Goal: Check status: Check status

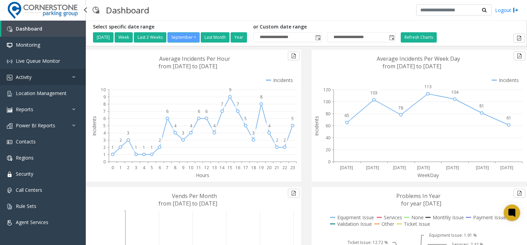
click at [45, 81] on link "Activity" at bounding box center [43, 77] width 86 height 16
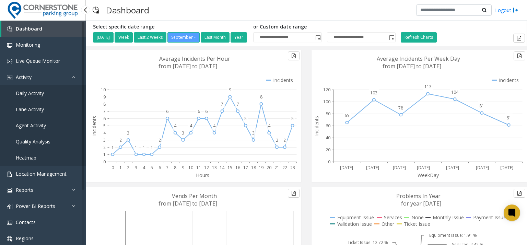
click at [50, 93] on link "Daily Activity" at bounding box center [43, 93] width 86 height 16
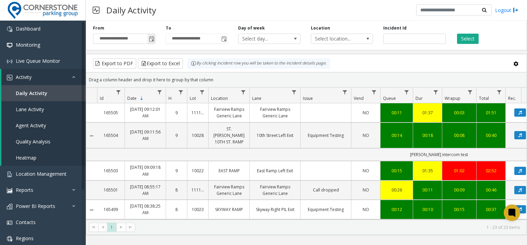
click at [152, 39] on span "Toggle popup" at bounding box center [151, 38] width 5 height 5
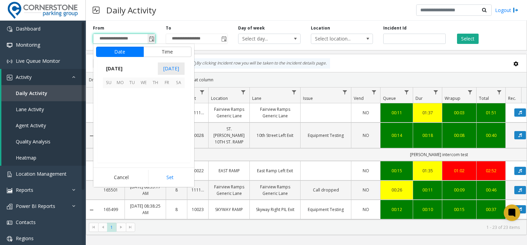
scroll to position [123036, 0]
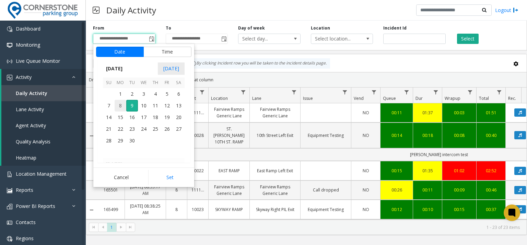
click at [121, 102] on span "8" at bounding box center [120, 106] width 12 height 12
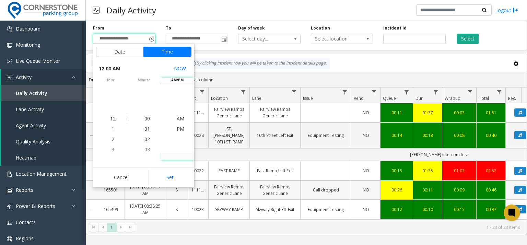
click at [180, 177] on button "Set" at bounding box center [169, 177] width 43 height 15
type input "**********"
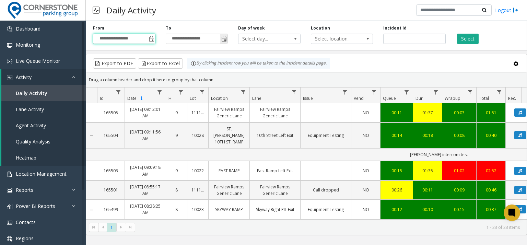
click at [221, 36] on span "Toggle popup" at bounding box center [224, 38] width 8 height 11
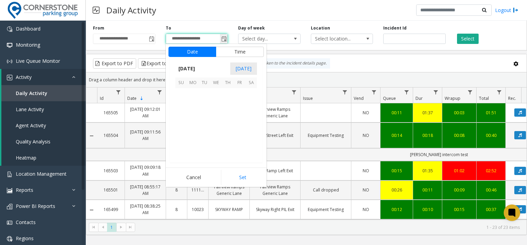
scroll to position [10, 0]
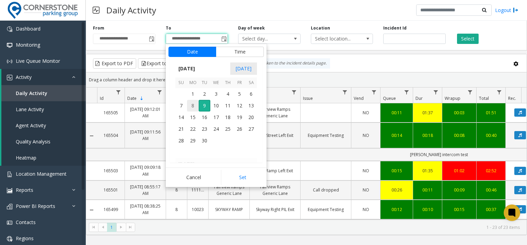
click at [194, 102] on span "8" at bounding box center [193, 106] width 12 height 12
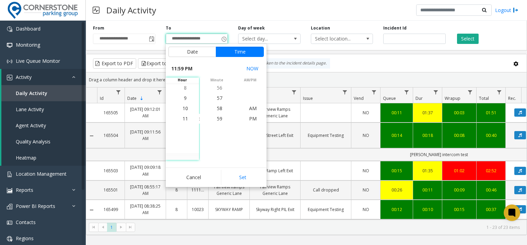
drag, startPoint x: 258, startPoint y: 179, endPoint x: 258, endPoint y: 109, distance: 69.3
click at [257, 178] on button "Set" at bounding box center [242, 177] width 43 height 15
type input "**********"
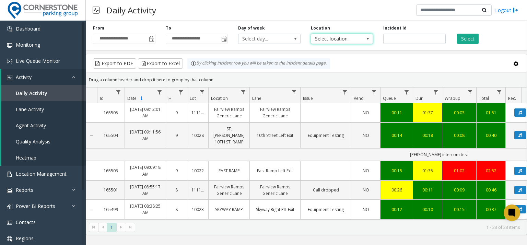
click at [325, 36] on span "Select location..." at bounding box center [335, 39] width 49 height 10
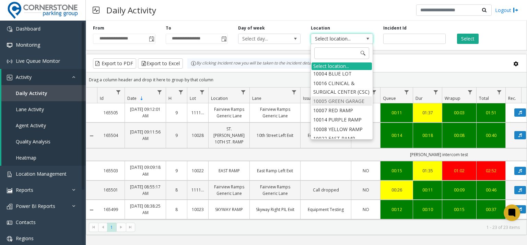
scroll to position [34, 0]
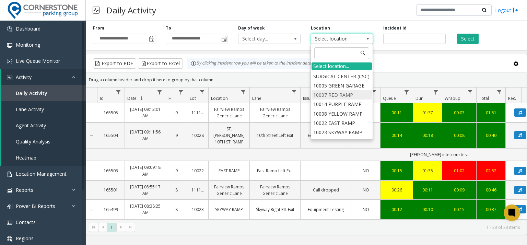
click at [347, 99] on li "10007 RED RAMP" at bounding box center [341, 94] width 60 height 9
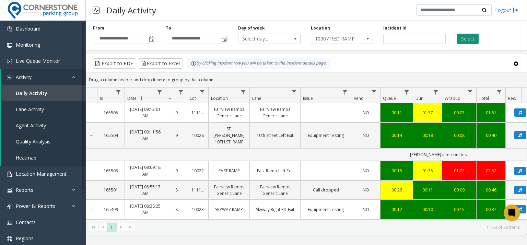
click at [470, 39] on button "Select" at bounding box center [468, 39] width 22 height 10
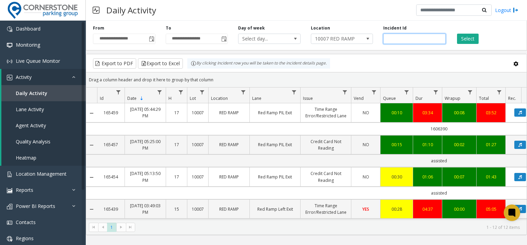
drag, startPoint x: 414, startPoint y: 50, endPoint x: 415, endPoint y: 38, distance: 11.3
click at [414, 42] on div "**********" at bounding box center [306, 34] width 441 height 33
click at [415, 38] on input "number" at bounding box center [414, 39] width 62 height 10
paste input "******"
type input "******"
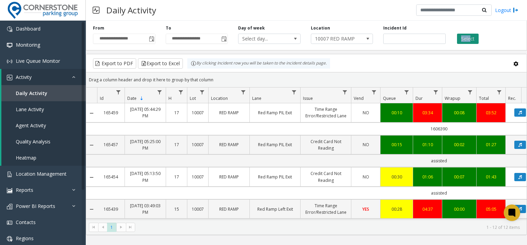
click at [470, 34] on div "Select" at bounding box center [486, 34] width 73 height 19
drag, startPoint x: 470, startPoint y: 34, endPoint x: 458, endPoint y: 36, distance: 12.8
click at [458, 36] on button "Select" at bounding box center [468, 39] width 22 height 10
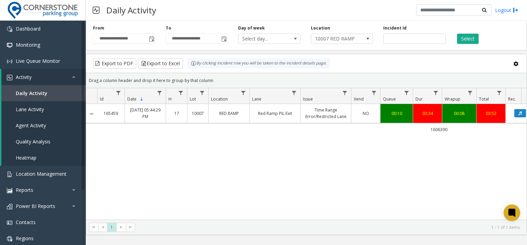
click at [417, 128] on td "1606390" at bounding box center [438, 129] width 683 height 12
click at [517, 113] on button "Data table" at bounding box center [520, 113] width 12 height 8
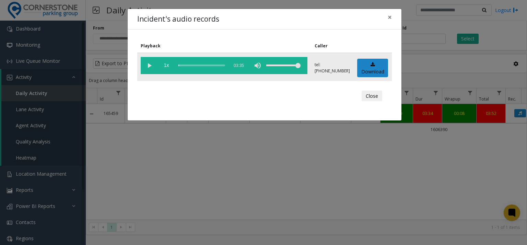
click at [149, 63] on vg-play-pause at bounding box center [149, 65] width 17 height 17
click at [189, 66] on div "scrub bar" at bounding box center [201, 65] width 47 height 17
click at [184, 63] on div "scrub bar" at bounding box center [201, 65] width 47 height 17
click at [188, 64] on div "scrub bar" at bounding box center [201, 65] width 47 height 17
click at [191, 65] on div "scrub bar" at bounding box center [201, 65] width 47 height 17
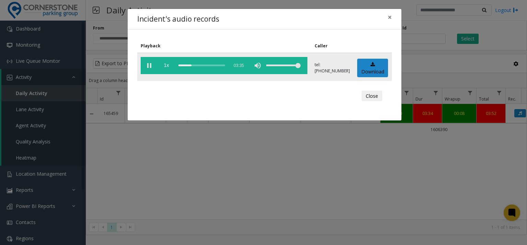
click at [193, 63] on div "scrub bar" at bounding box center [201, 65] width 47 height 17
click at [196, 65] on div "scrub bar" at bounding box center [201, 65] width 47 height 17
click at [210, 64] on div "scrub bar" at bounding box center [201, 65] width 47 height 17
click at [211, 64] on div "scrub bar" at bounding box center [201, 65] width 47 height 17
click at [217, 64] on div "scrub bar" at bounding box center [201, 65] width 47 height 17
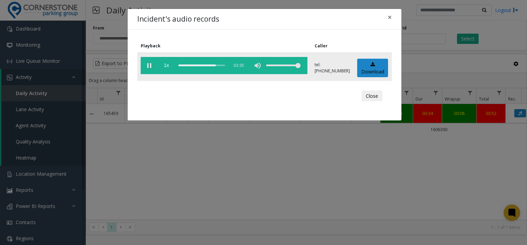
click at [215, 64] on div "scrub bar" at bounding box center [201, 65] width 47 height 17
click at [375, 95] on button "Close" at bounding box center [371, 96] width 21 height 11
